Goal: Find specific page/section: Find specific page/section

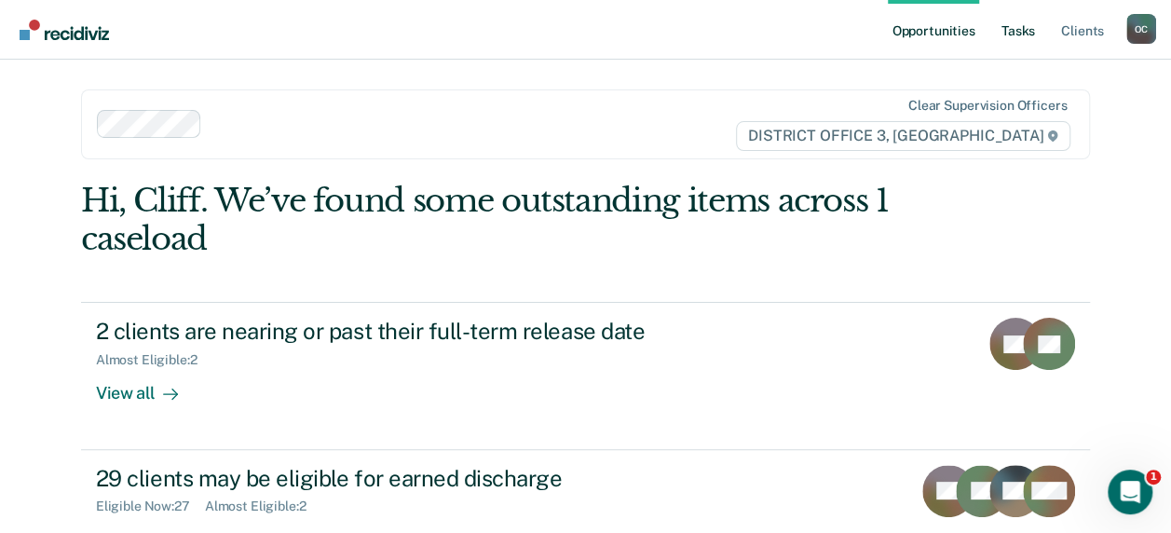
click at [1021, 26] on link "Tasks" at bounding box center [1018, 30] width 41 height 60
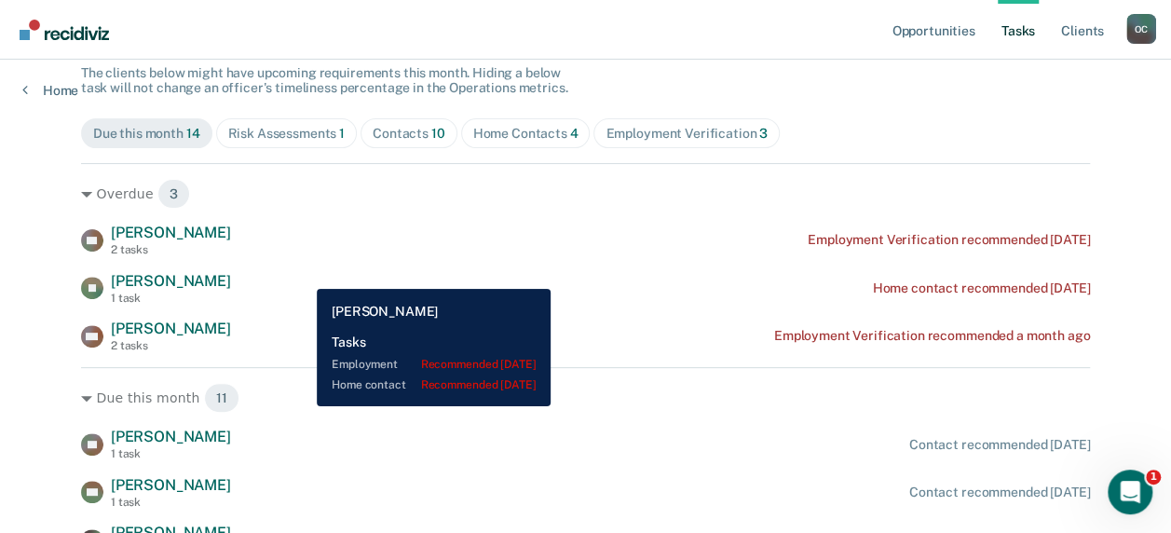
scroll to position [186, 0]
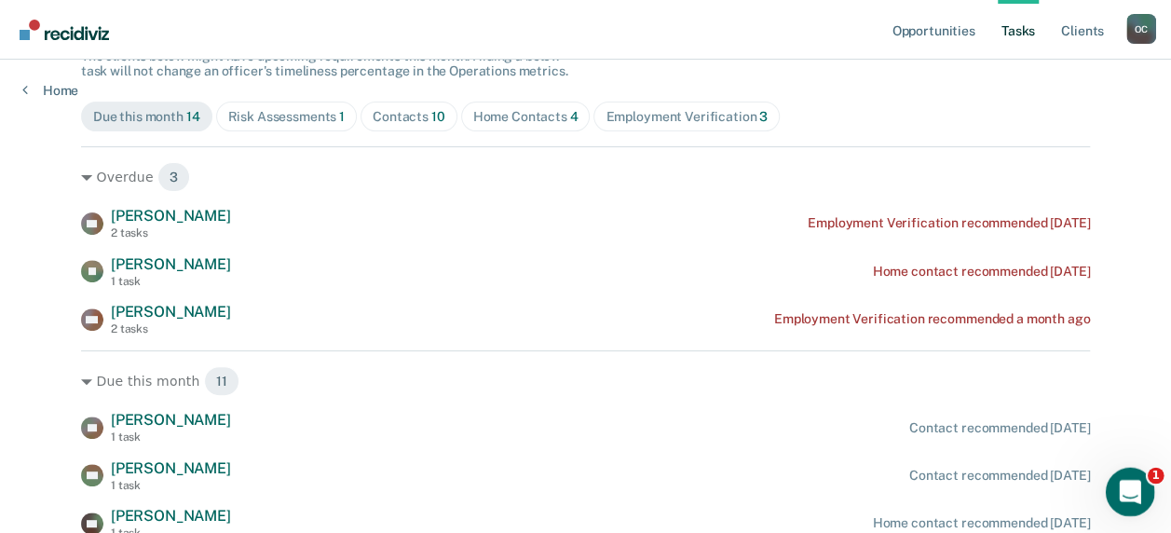
click at [1137, 489] on icon "Open Intercom Messenger" at bounding box center [1128, 489] width 31 height 31
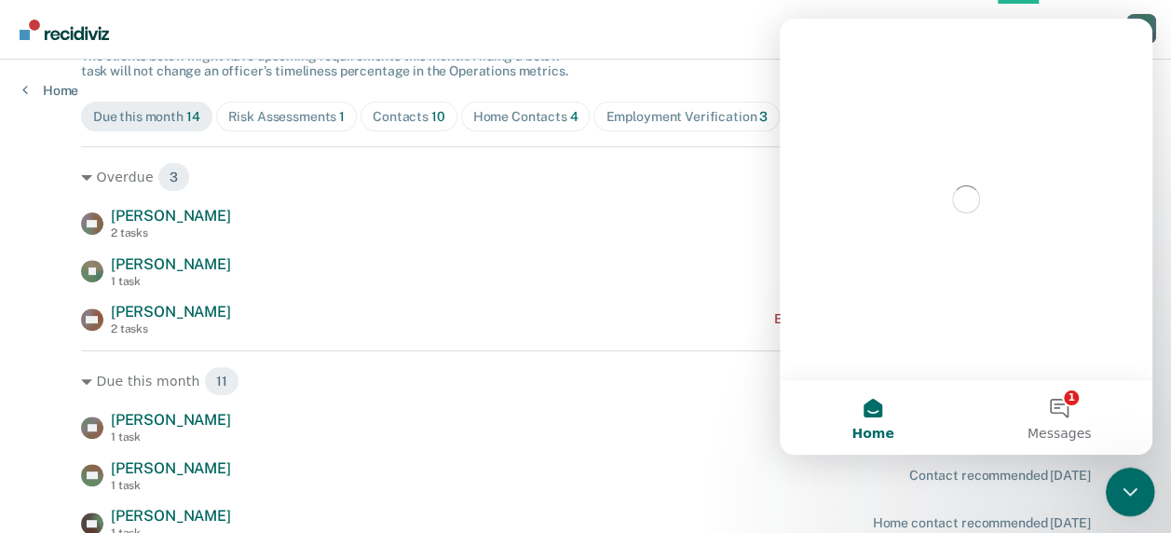
scroll to position [0, 0]
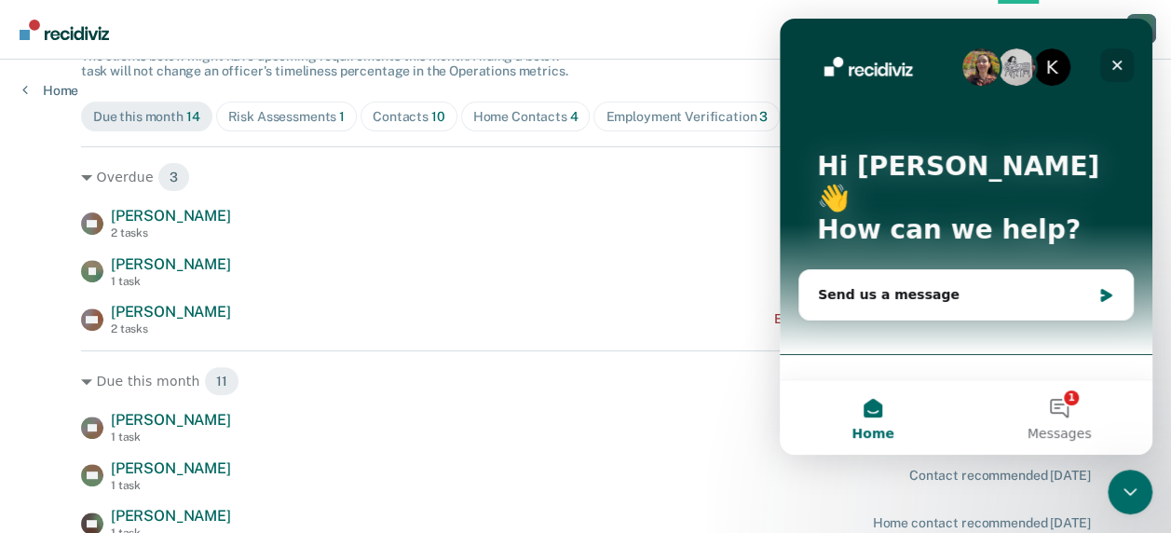
click at [1118, 67] on icon "Close" at bounding box center [1118, 66] width 10 height 10
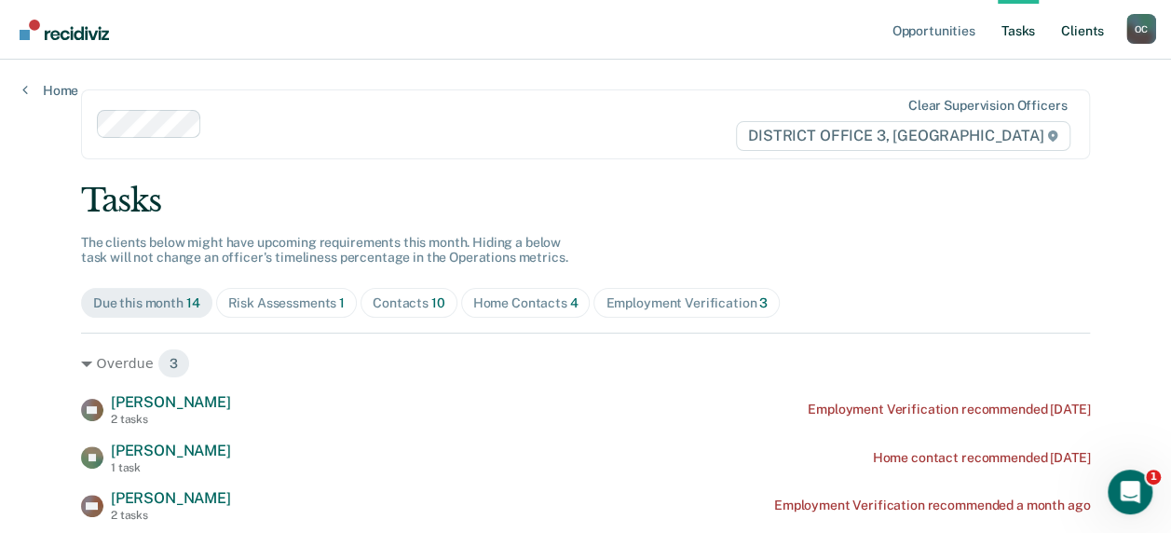
click at [1081, 22] on link "Client s" at bounding box center [1083, 30] width 50 height 60
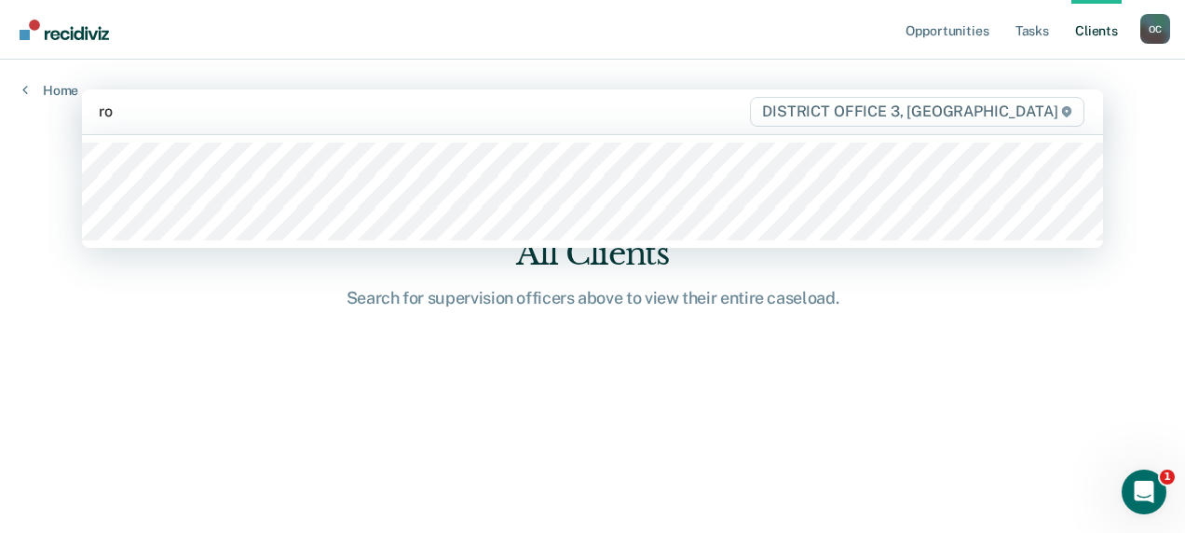
type input "rob"
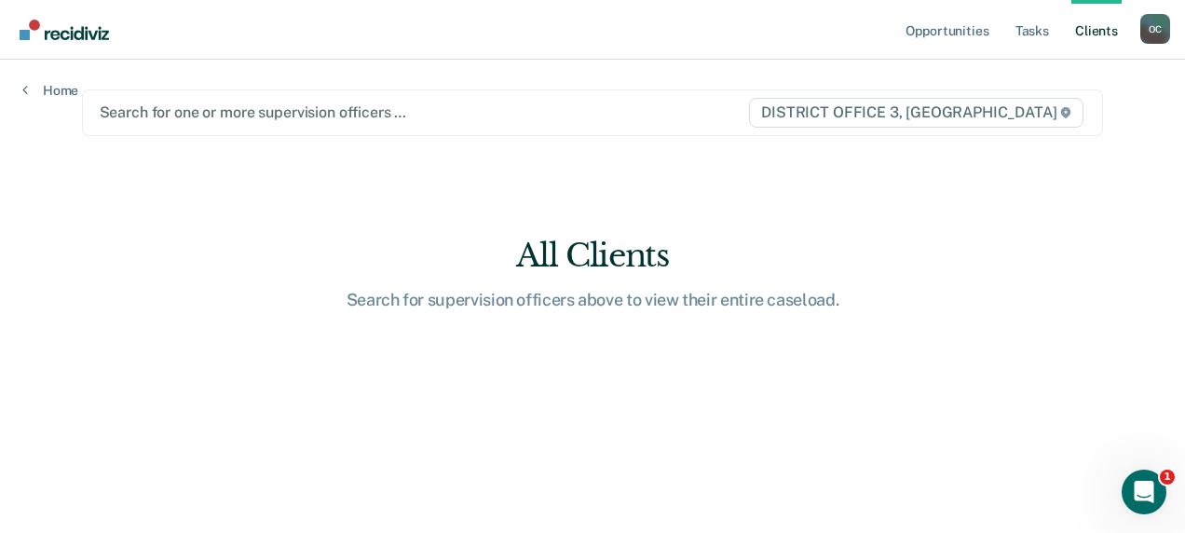
click at [238, 115] on div at bounding box center [424, 112] width 649 height 21
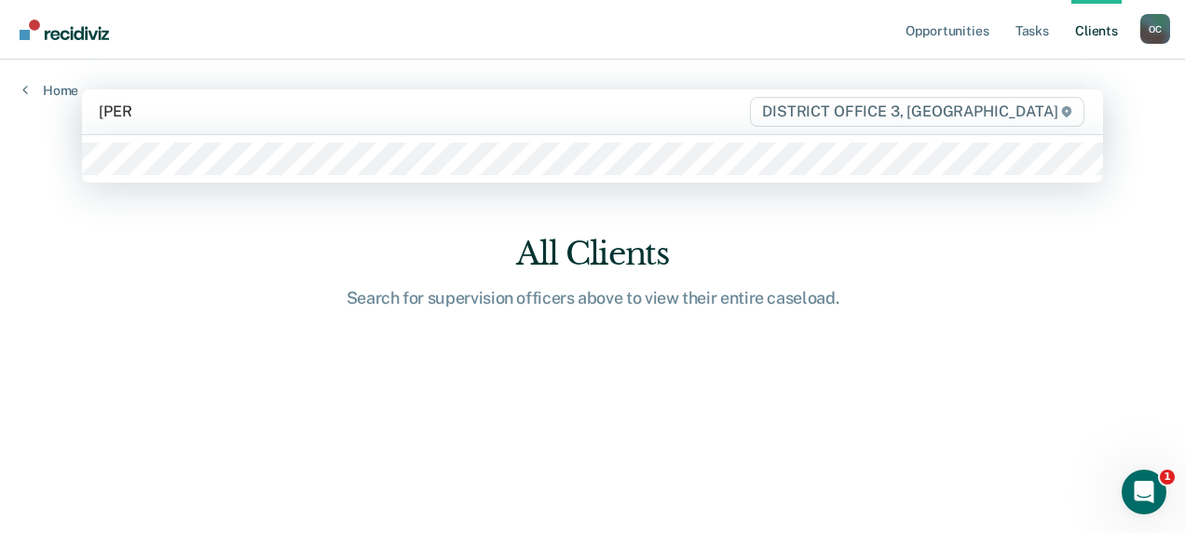
type input "[PERSON_NAME]"
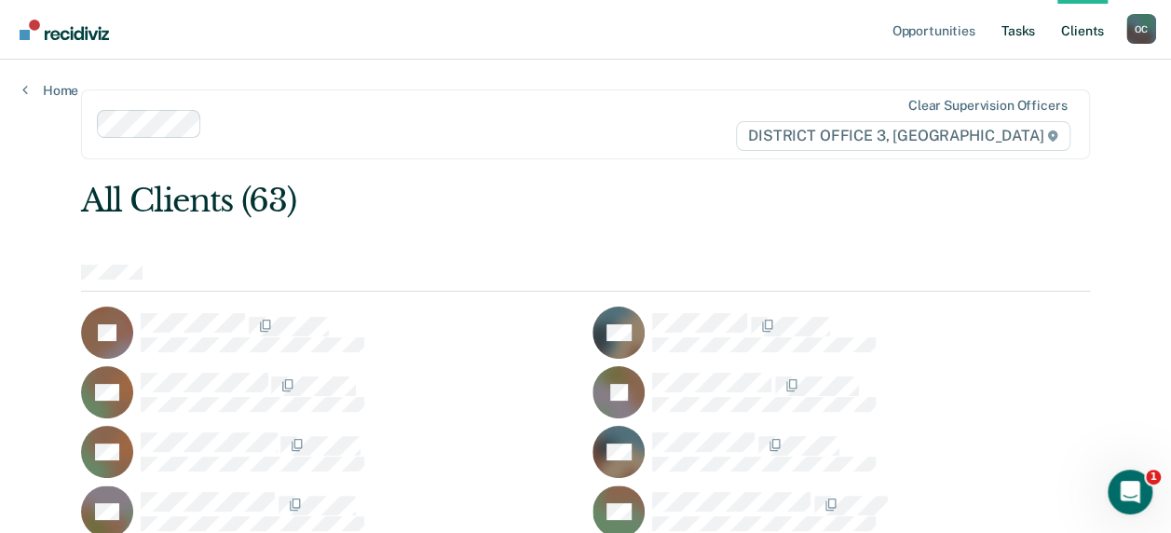
click at [1021, 30] on link "Tasks" at bounding box center [1018, 30] width 41 height 60
